Goal: Find specific fact: Find specific fact

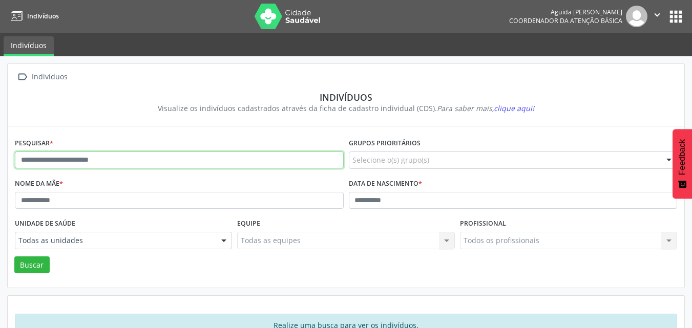
click at [98, 162] on input "text" at bounding box center [179, 160] width 329 height 17
paste input "**********"
type input "**********"
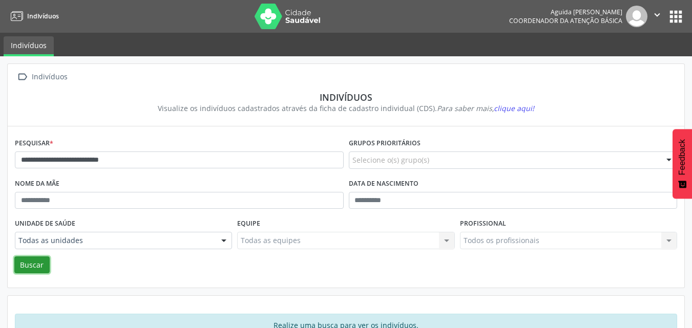
click at [43, 267] on button "Buscar" at bounding box center [31, 265] width 35 height 17
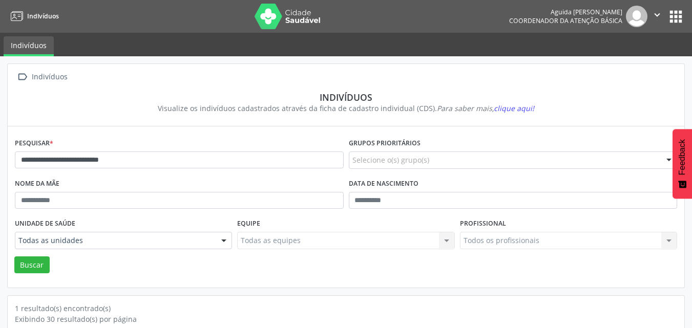
scroll to position [90, 0]
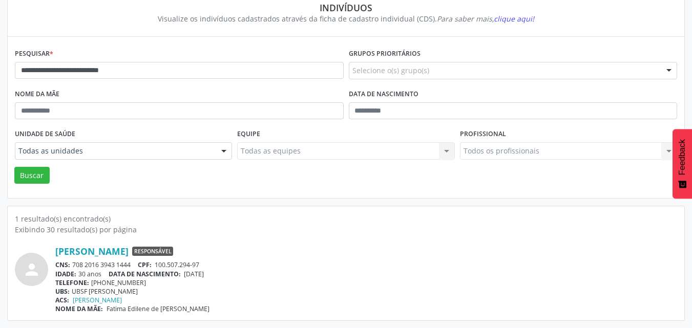
drag, startPoint x: 132, startPoint y: 266, endPoint x: 72, endPoint y: 265, distance: 60.4
click at [72, 265] on div "CNS: 708 2016 3943 1444 CPF: 100.507.294-97" at bounding box center [366, 265] width 622 height 9
copy div "708 2016 3943 1444"
drag, startPoint x: 94, startPoint y: 59, endPoint x: 0, endPoint y: 45, distance: 94.8
click at [0, 45] on div "**********" at bounding box center [346, 148] width 692 height 362
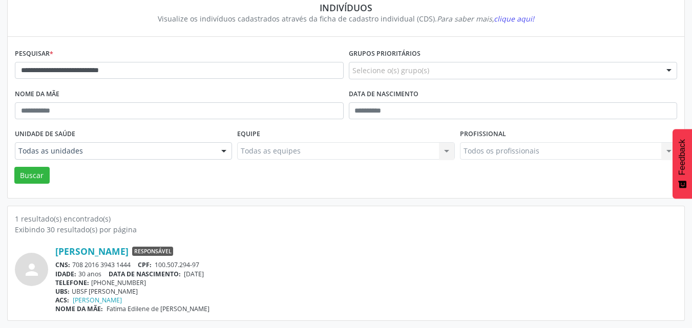
drag, startPoint x: 135, startPoint y: 264, endPoint x: 74, endPoint y: 267, distance: 61.0
click at [74, 267] on div "CNS: 708 2016 3943 1444 CPF: 100.507.294-97" at bounding box center [366, 265] width 622 height 9
copy div "708 2016 3943 1444"
drag, startPoint x: 251, startPoint y: 298, endPoint x: 137, endPoint y: 280, distance: 115.0
click at [229, 298] on div "ACS: [PERSON_NAME]" at bounding box center [366, 300] width 622 height 9
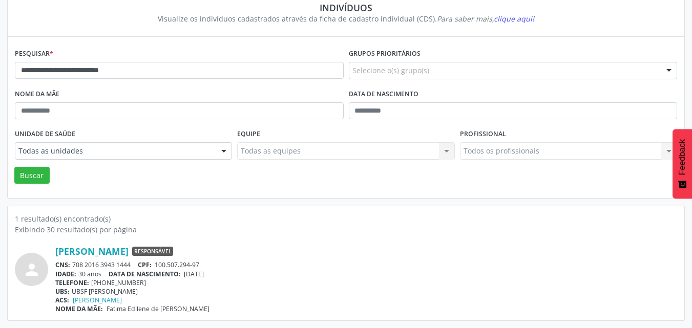
drag, startPoint x: 136, startPoint y: 265, endPoint x: 72, endPoint y: 268, distance: 64.6
click at [72, 268] on div "CNS: 708 2016 3943 1444 CPF: 100.507.294-97" at bounding box center [366, 265] width 622 height 9
copy div "708 2016 3943 1444"
